Goal: Obtain resource: Download file/media

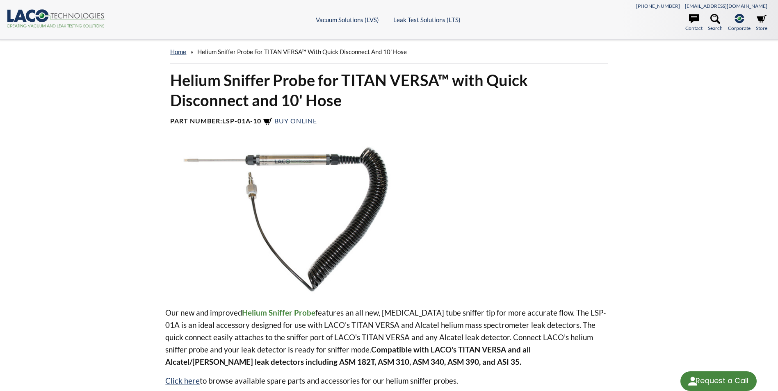
select select "Language Translate Widget"
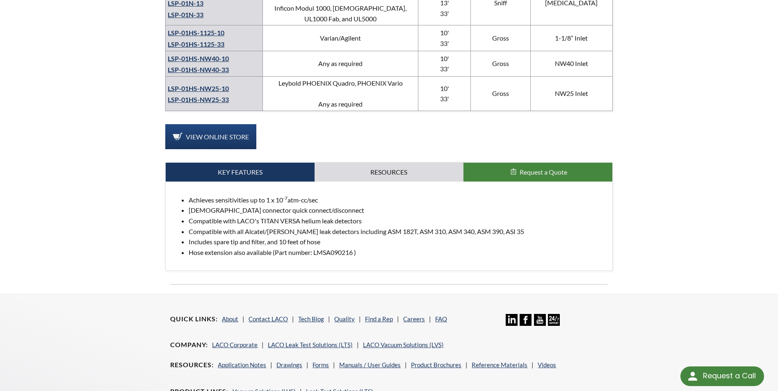
scroll to position [467, 0]
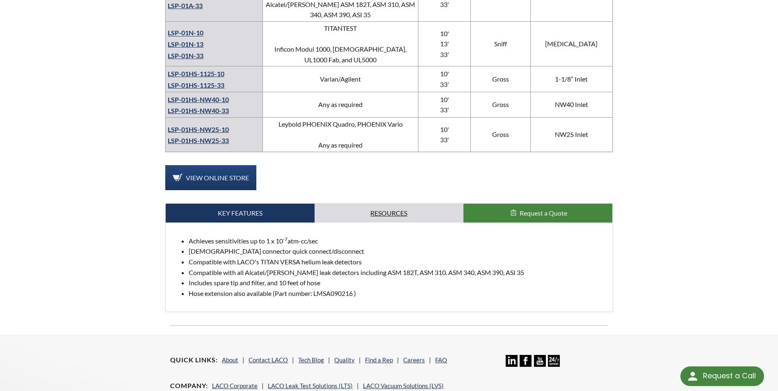
click at [385, 204] on link "Resources" at bounding box center [389, 213] width 149 height 19
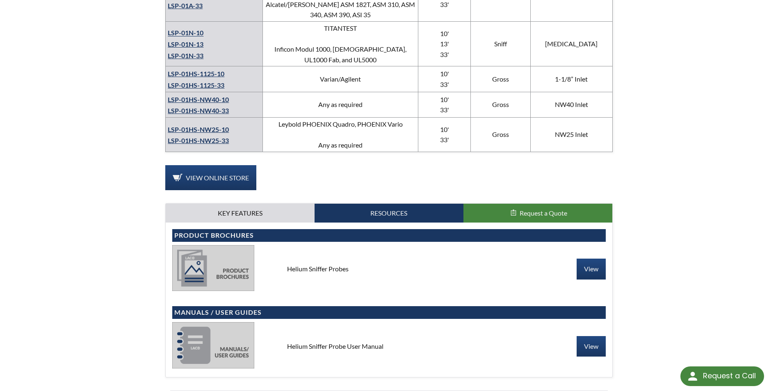
click at [227, 333] on img at bounding box center [213, 345] width 82 height 46
click at [583, 336] on link "View" at bounding box center [591, 346] width 29 height 21
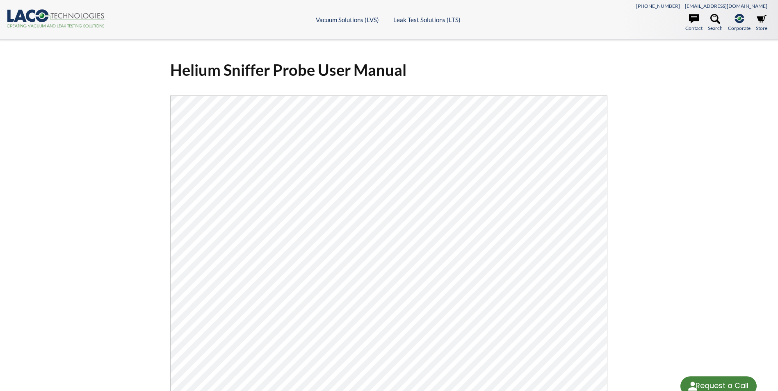
select select "Language Translate Widget"
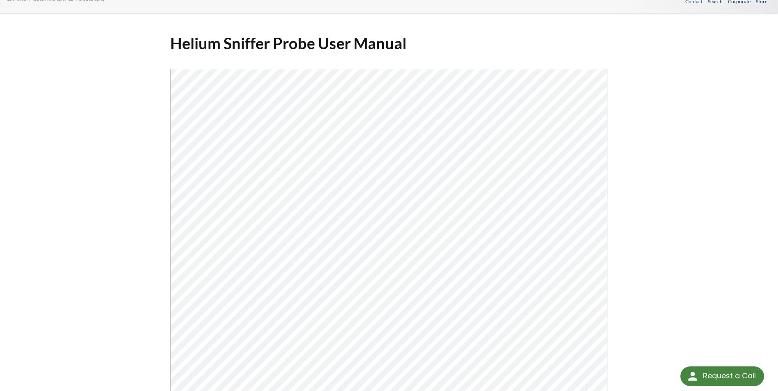
scroll to position [82, 0]
